Goal: Find specific page/section: Find specific page/section

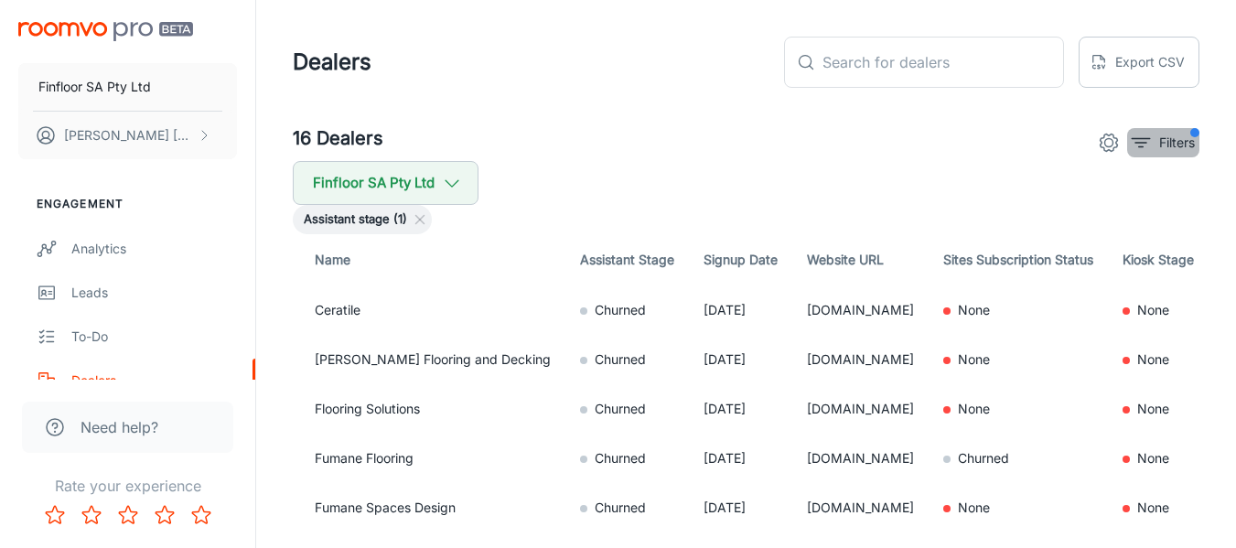
click at [1192, 148] on p "Filters" at bounding box center [1177, 143] width 36 height 20
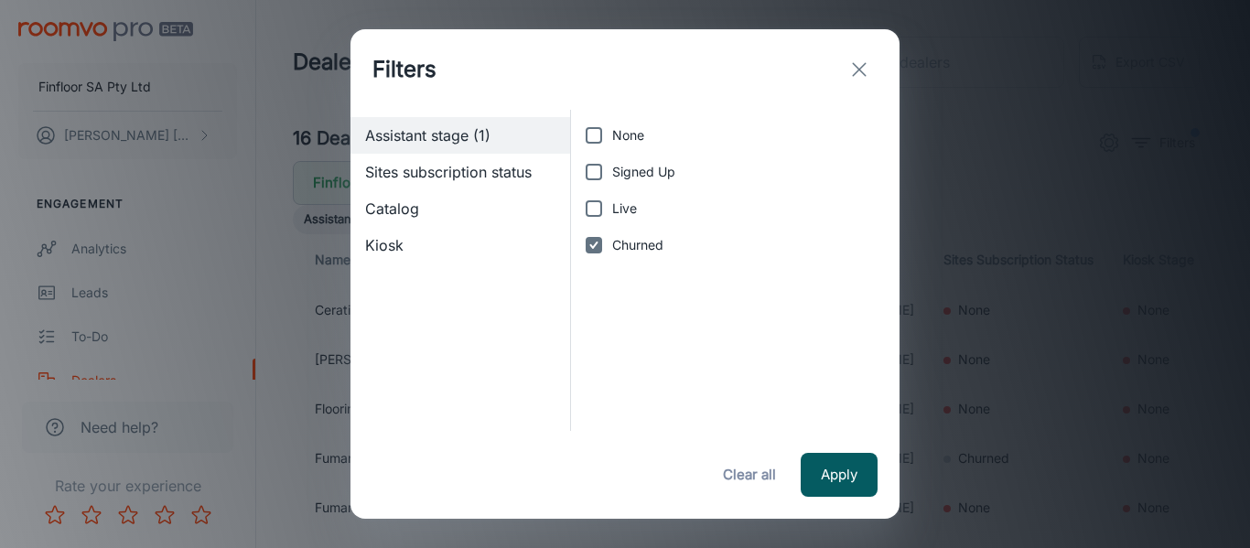
click at [602, 248] on input "Churned" at bounding box center [594, 245] width 37 height 37
checkbox input "false"
click at [866, 484] on button "Apply" at bounding box center [839, 475] width 77 height 44
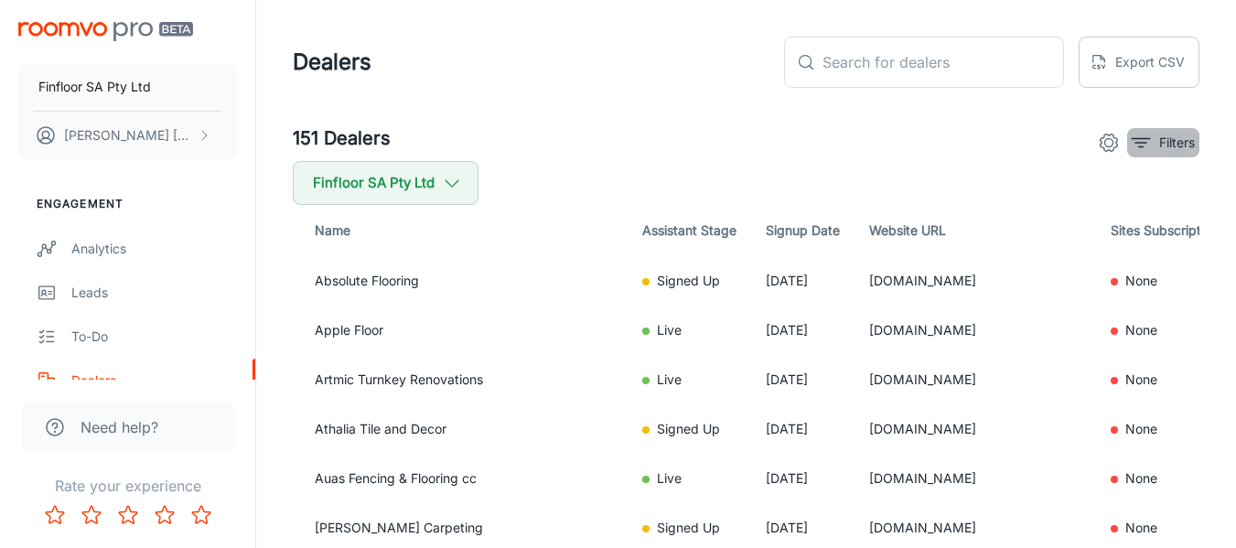
click at [1169, 145] on p "Filters" at bounding box center [1177, 143] width 36 height 20
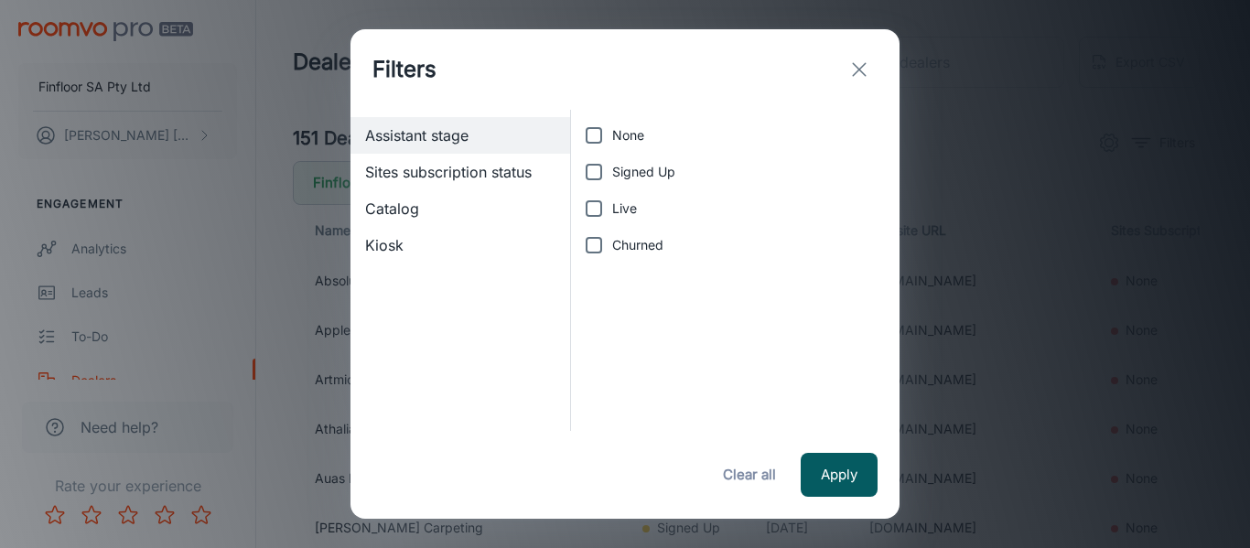
click at [625, 212] on span "Live" at bounding box center [624, 209] width 25 height 20
click at [612, 212] on input "Live" at bounding box center [594, 208] width 37 height 37
checkbox input "true"
drag, startPoint x: 625, startPoint y: 203, endPoint x: 635, endPoint y: 202, distance: 10.1
click at [627, 203] on span "Live" at bounding box center [624, 209] width 25 height 20
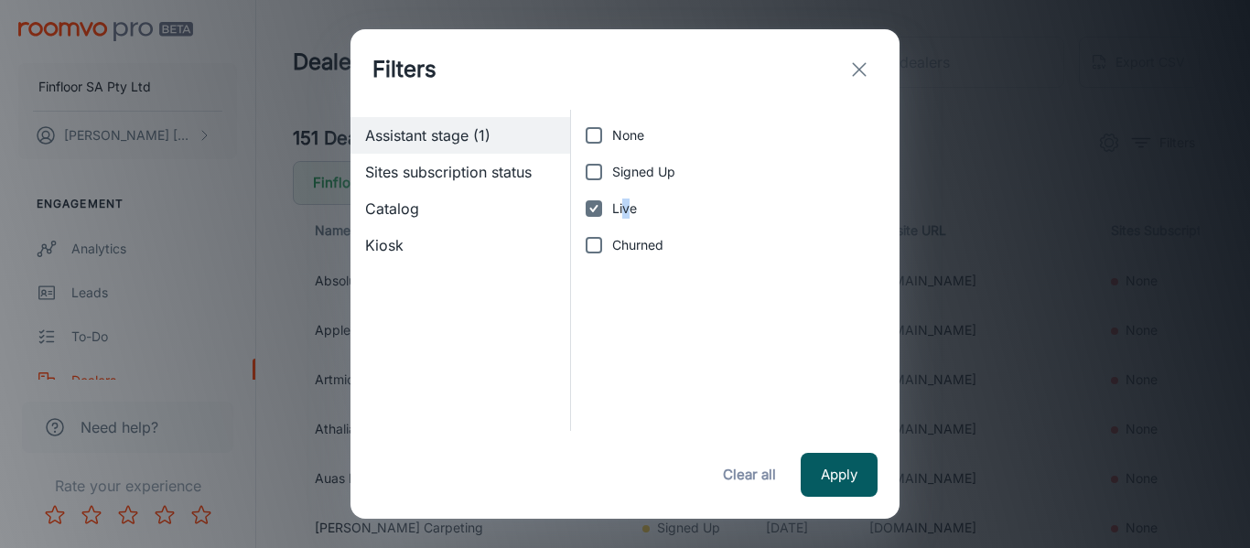
click at [602, 167] on input "Signed Up" at bounding box center [594, 172] width 37 height 37
checkbox input "true"
click at [599, 210] on input "Live" at bounding box center [594, 208] width 37 height 37
checkbox input "false"
click at [820, 453] on div "Apply Clear all" at bounding box center [624, 475] width 549 height 88
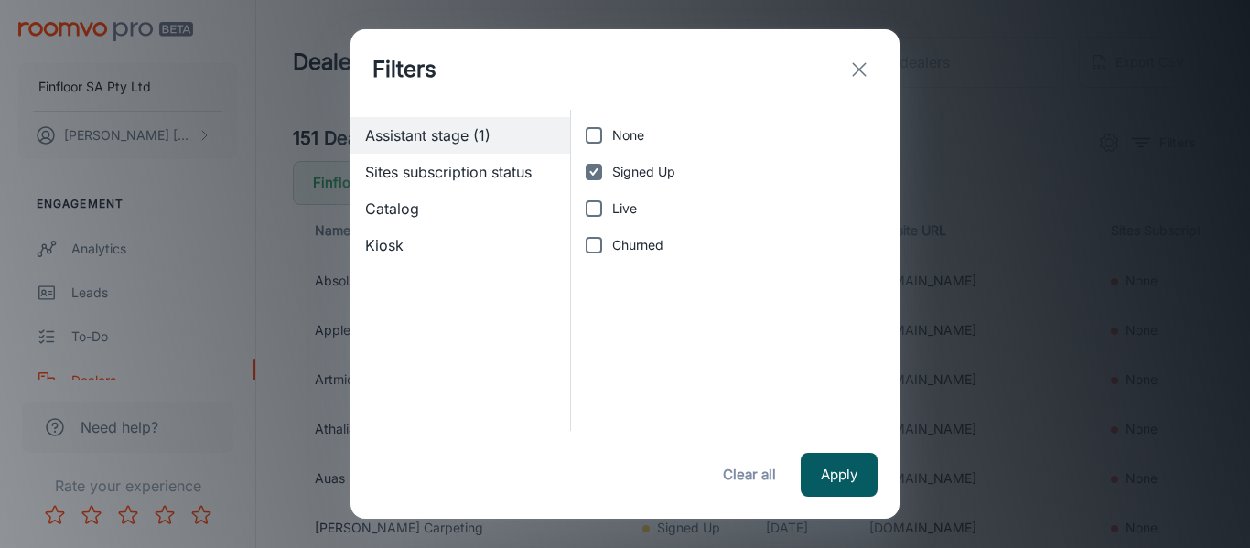
click at [611, 183] on input "Signed Up" at bounding box center [594, 172] width 37 height 37
drag, startPoint x: 598, startPoint y: 180, endPoint x: 677, endPoint y: 296, distance: 139.6
click at [598, 178] on input "Signed Up" at bounding box center [594, 172] width 37 height 37
checkbox input "true"
click at [835, 474] on button "Apply" at bounding box center [839, 475] width 77 height 44
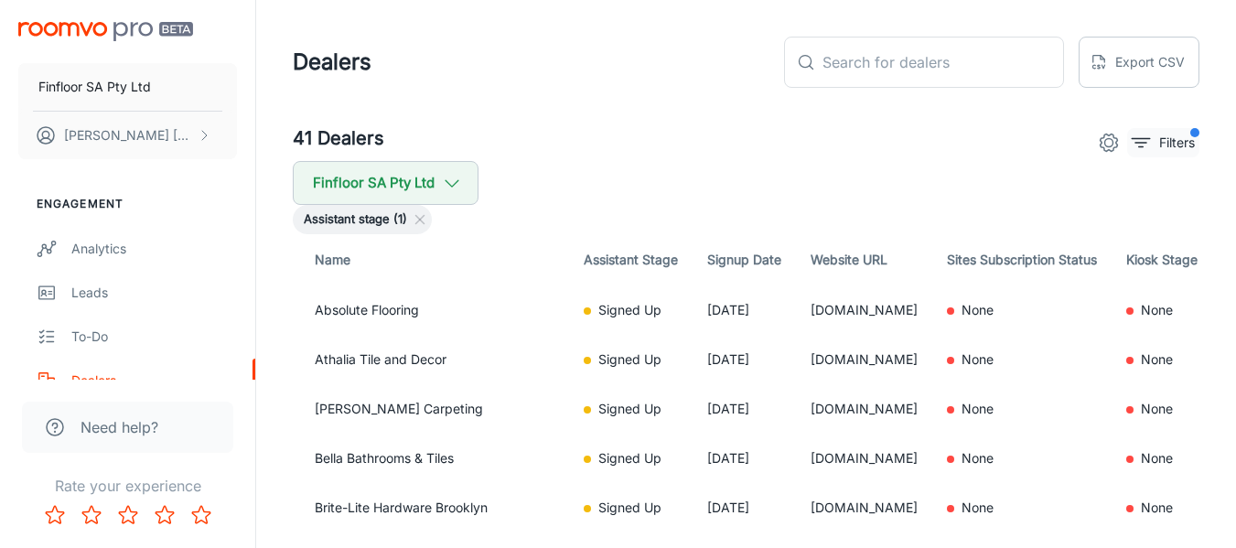
click at [1165, 154] on button "Filters" at bounding box center [1163, 142] width 72 height 29
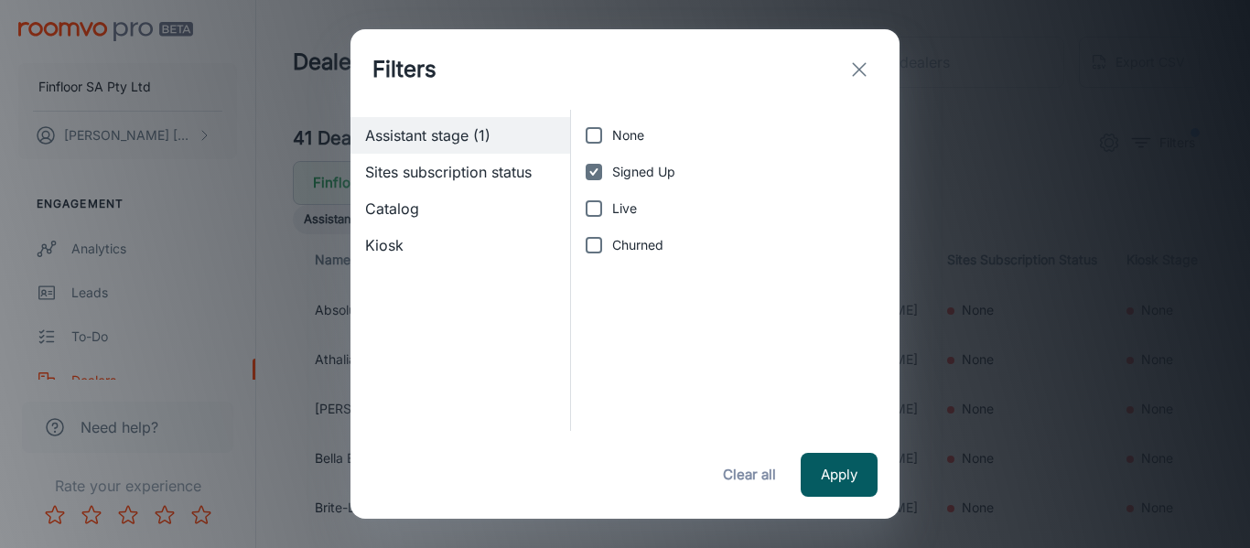
click at [657, 183] on label "Signed Up" at bounding box center [730, 172] width 309 height 37
click at [612, 183] on input "Signed Up" at bounding box center [594, 172] width 37 height 37
checkbox input "false"
drag, startPoint x: 628, startPoint y: 212, endPoint x: 738, endPoint y: 349, distance: 175.1
click at [629, 212] on span "Live" at bounding box center [624, 209] width 25 height 20
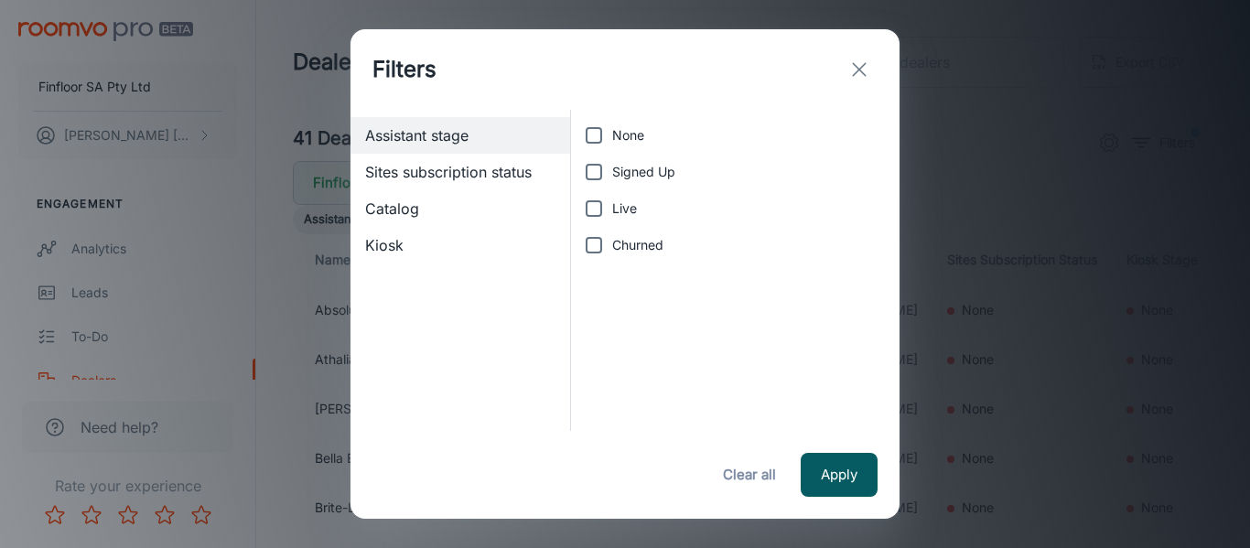
click at [612, 212] on input "Live" at bounding box center [594, 208] width 37 height 37
checkbox input "true"
click at [836, 488] on button "Apply" at bounding box center [839, 475] width 77 height 44
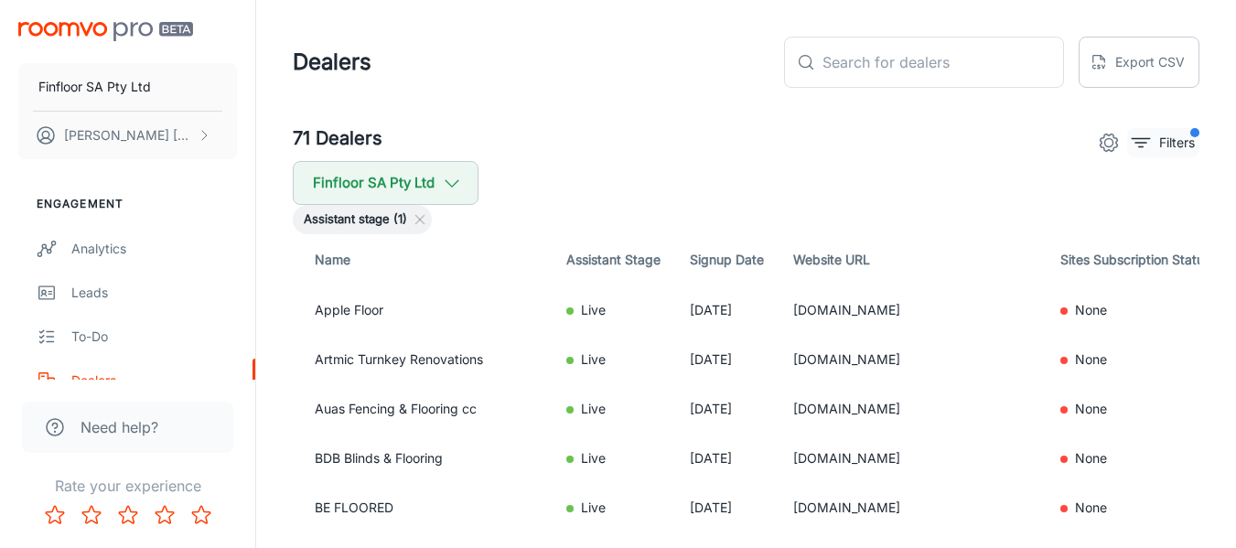
click at [1184, 144] on p "Filters" at bounding box center [1177, 143] width 36 height 20
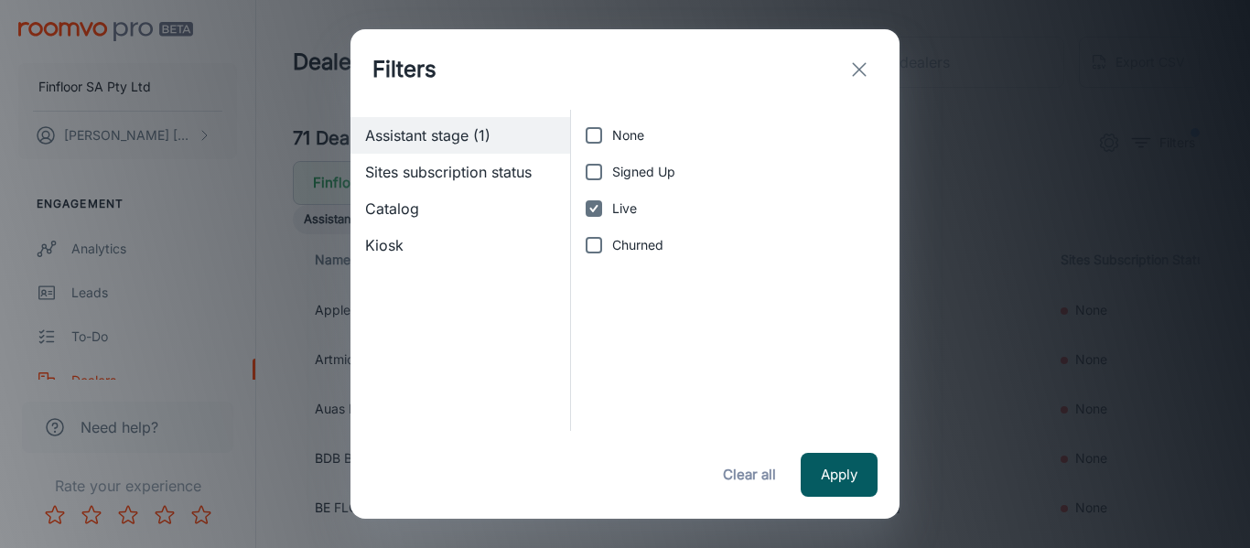
click at [630, 170] on span "Signed Up" at bounding box center [643, 172] width 63 height 20
click at [612, 170] on input "Signed Up" at bounding box center [594, 172] width 37 height 37
click at [595, 175] on input "Signed Up" at bounding box center [594, 172] width 37 height 37
checkbox input "false"
drag, startPoint x: 595, startPoint y: 211, endPoint x: 644, endPoint y: 266, distance: 73.9
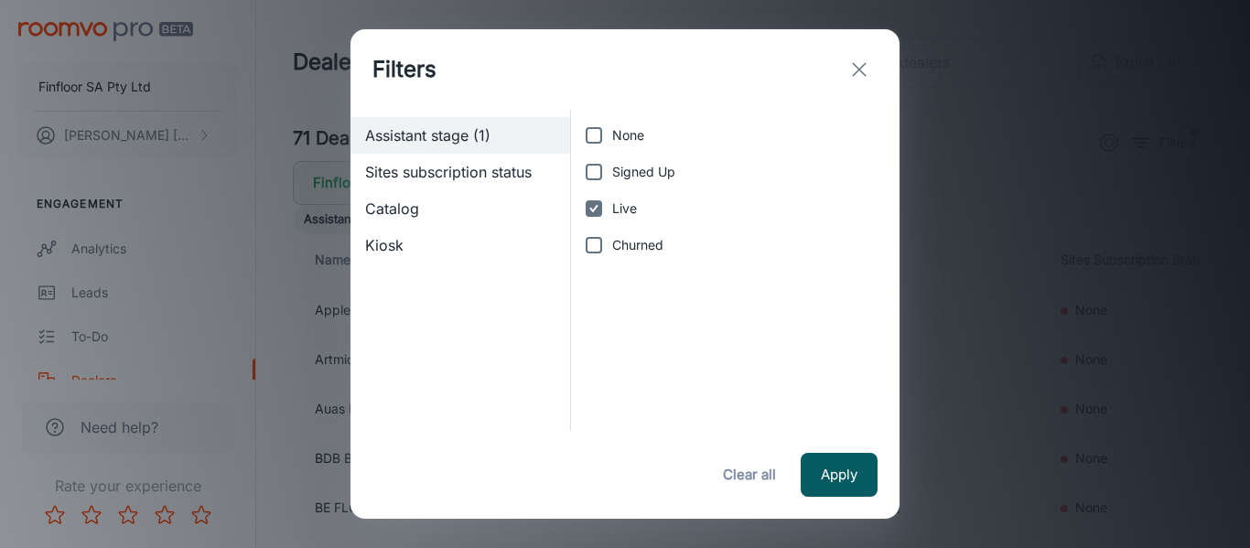
click at [597, 211] on input "Live" at bounding box center [594, 208] width 37 height 37
checkbox input "false"
click at [839, 477] on button "Apply" at bounding box center [839, 475] width 77 height 44
